Goal: Transaction & Acquisition: Purchase product/service

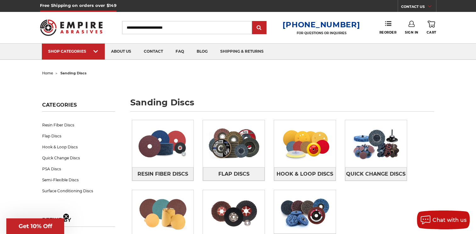
click at [201, 31] on input "Search" at bounding box center [187, 27] width 130 height 13
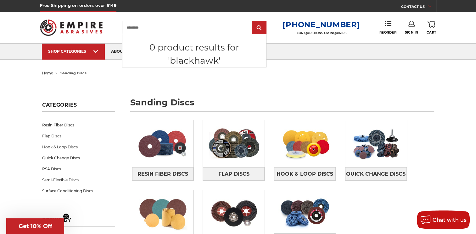
type input "*********"
click at [253, 22] on input "submit" at bounding box center [259, 28] width 13 height 13
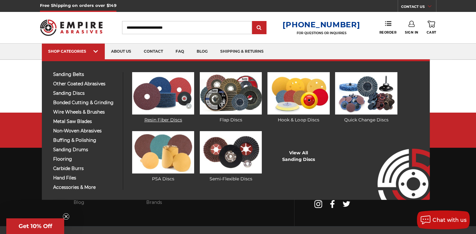
click at [162, 101] on img at bounding box center [163, 93] width 62 height 42
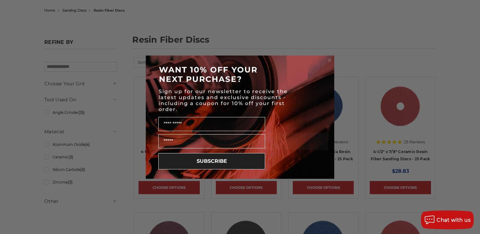
click at [331, 58] on circle "Close dialog" at bounding box center [330, 60] width 6 height 6
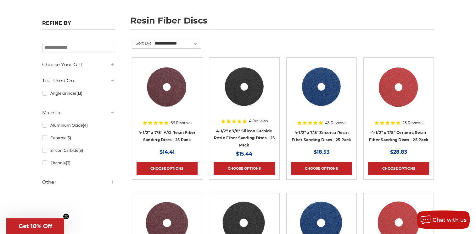
scroll to position [63, 0]
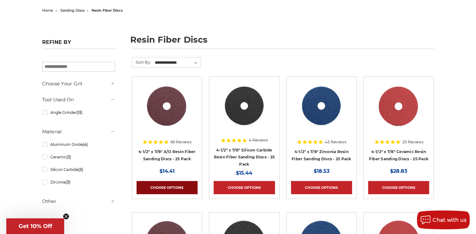
click at [171, 185] on link "Choose Options" at bounding box center [166, 187] width 61 height 13
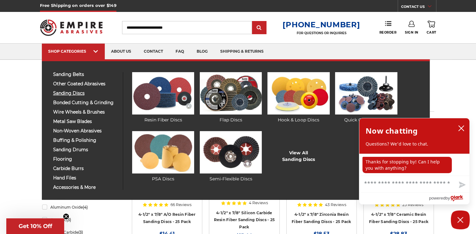
click at [79, 92] on span "sanding discs" at bounding box center [85, 93] width 65 height 5
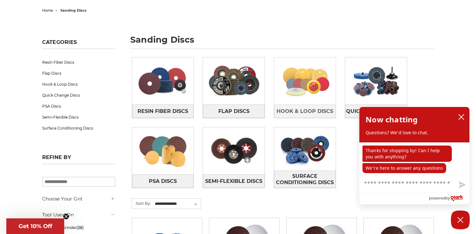
click at [312, 101] on img at bounding box center [305, 80] width 62 height 43
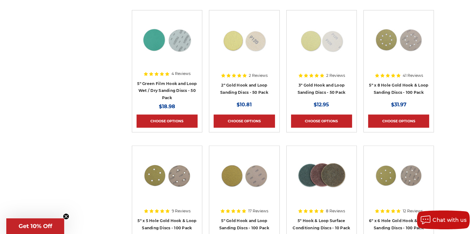
scroll to position [283, 0]
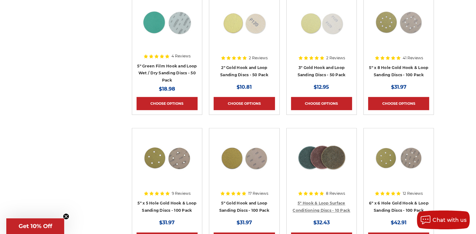
click at [333, 201] on link "5" Hook & Loop Surface Conditioning Discs - 10 Pack" at bounding box center [321, 207] width 58 height 12
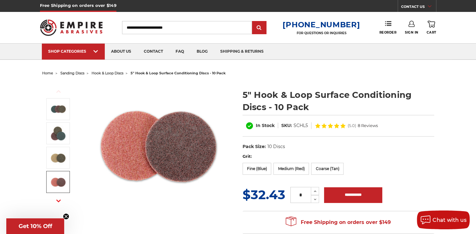
click at [60, 200] on icon "button" at bounding box center [58, 201] width 4 height 4
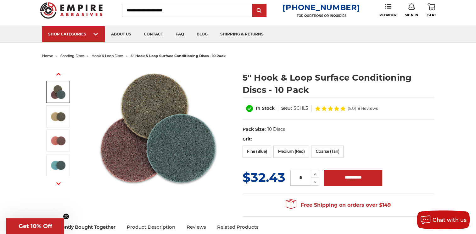
scroll to position [31, 0]
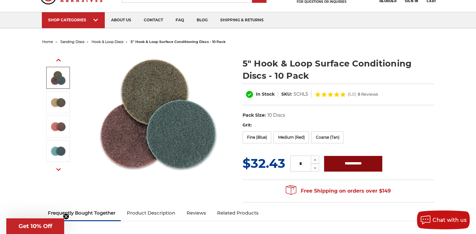
click at [349, 167] on input "**********" at bounding box center [353, 164] width 58 height 16
click at [387, 123] on div "Previous" at bounding box center [238, 127] width 400 height 160
click at [225, 184] on div "Previous" at bounding box center [238, 127] width 400 height 160
